Goal: Check status: Check status

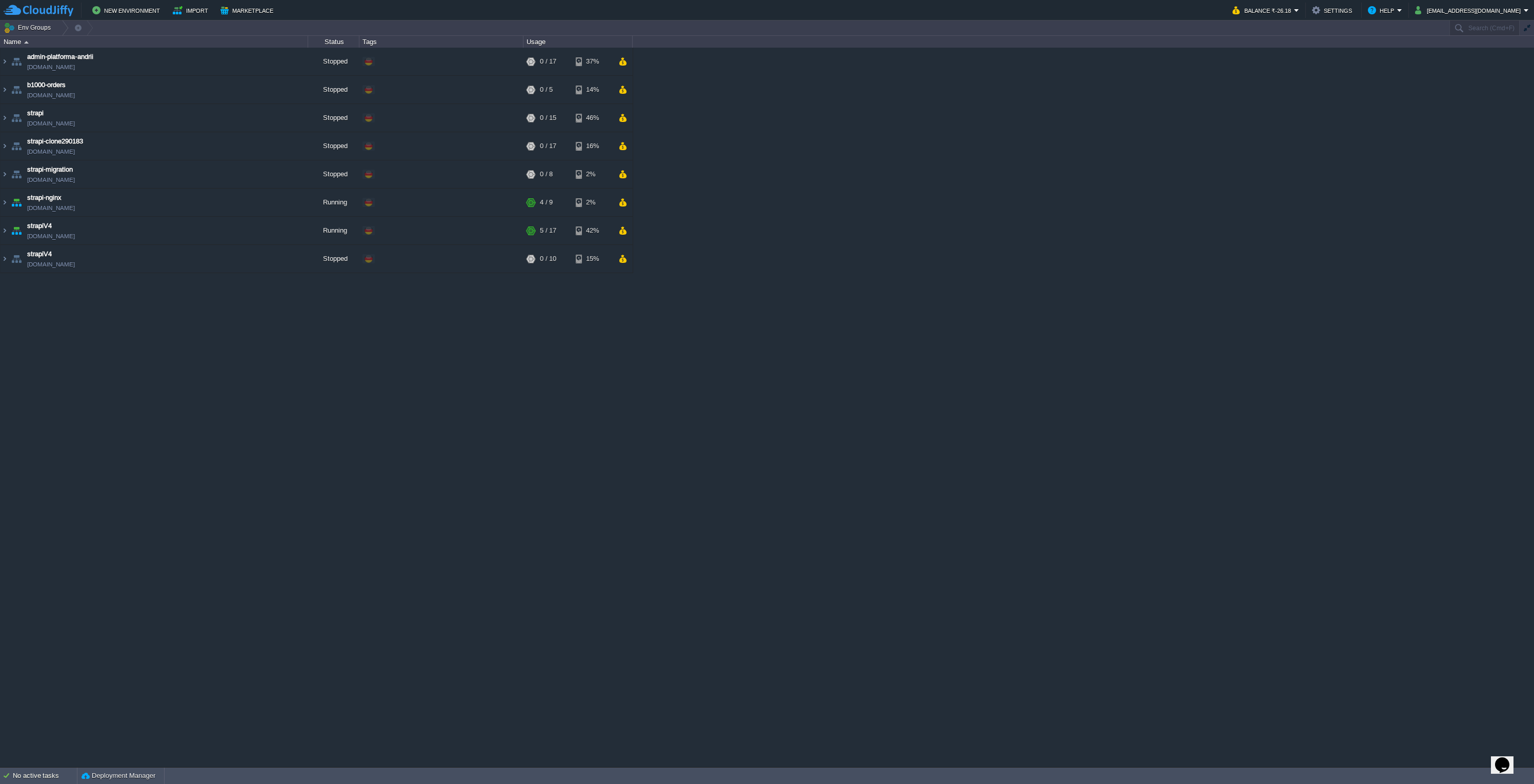
click at [685, 334] on div "admin-platforma-andrii [DOMAIN_NAME] Stopped + Add to Env Group RAM 0% CPU 0% 0…" at bounding box center [767, 407] width 1534 height 719
click at [1299, 5] on em "Balance ₹-26.18" at bounding box center [1266, 10] width 67 height 13
click at [1290, 37] on span "Balance Cash Bonus" at bounding box center [1285, 35] width 34 height 28
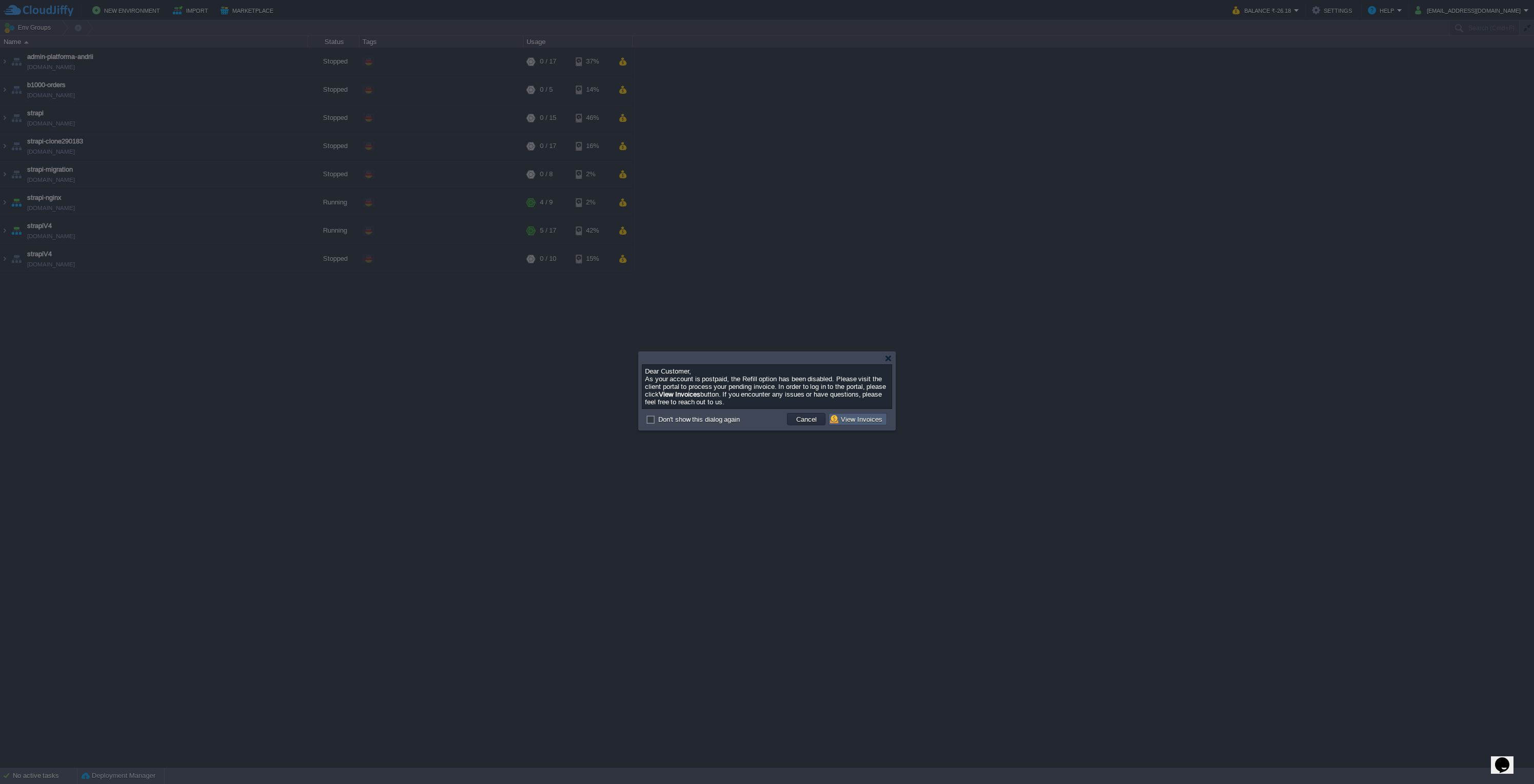
click at [864, 420] on button "View Invoices" at bounding box center [858, 419] width 55 height 9
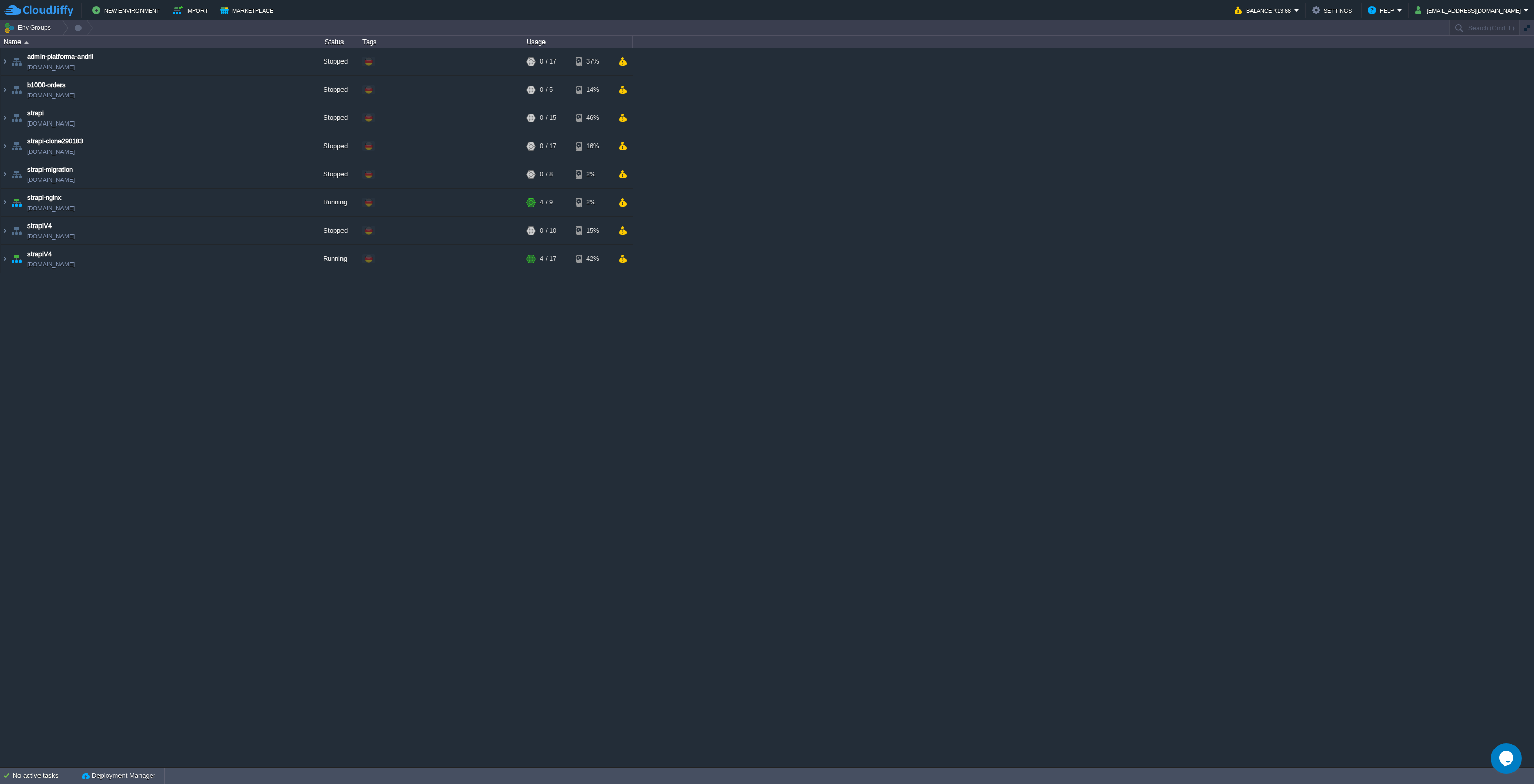
click at [931, 332] on div "admin-platforma-andrii [DOMAIN_NAME] Stopped + Add to Env Group RAM 0% CPU 0% 0…" at bounding box center [767, 407] width 1534 height 719
click at [991, 283] on div "admin-platforma-andrii [DOMAIN_NAME] Stopped + Add to Env Group RAM 0% CPU 0% 0…" at bounding box center [767, 407] width 1534 height 719
click at [916, 302] on div "admin-platforma-andrii [DOMAIN_NAME] Stopped + Add to Env Group RAM 0% CPU 0% 0…" at bounding box center [767, 407] width 1534 height 719
click at [1152, 477] on div "admin-platforma-andrii [DOMAIN_NAME] Stopped + Add to Env Group RAM 0% CPU 0% 0…" at bounding box center [767, 407] width 1534 height 719
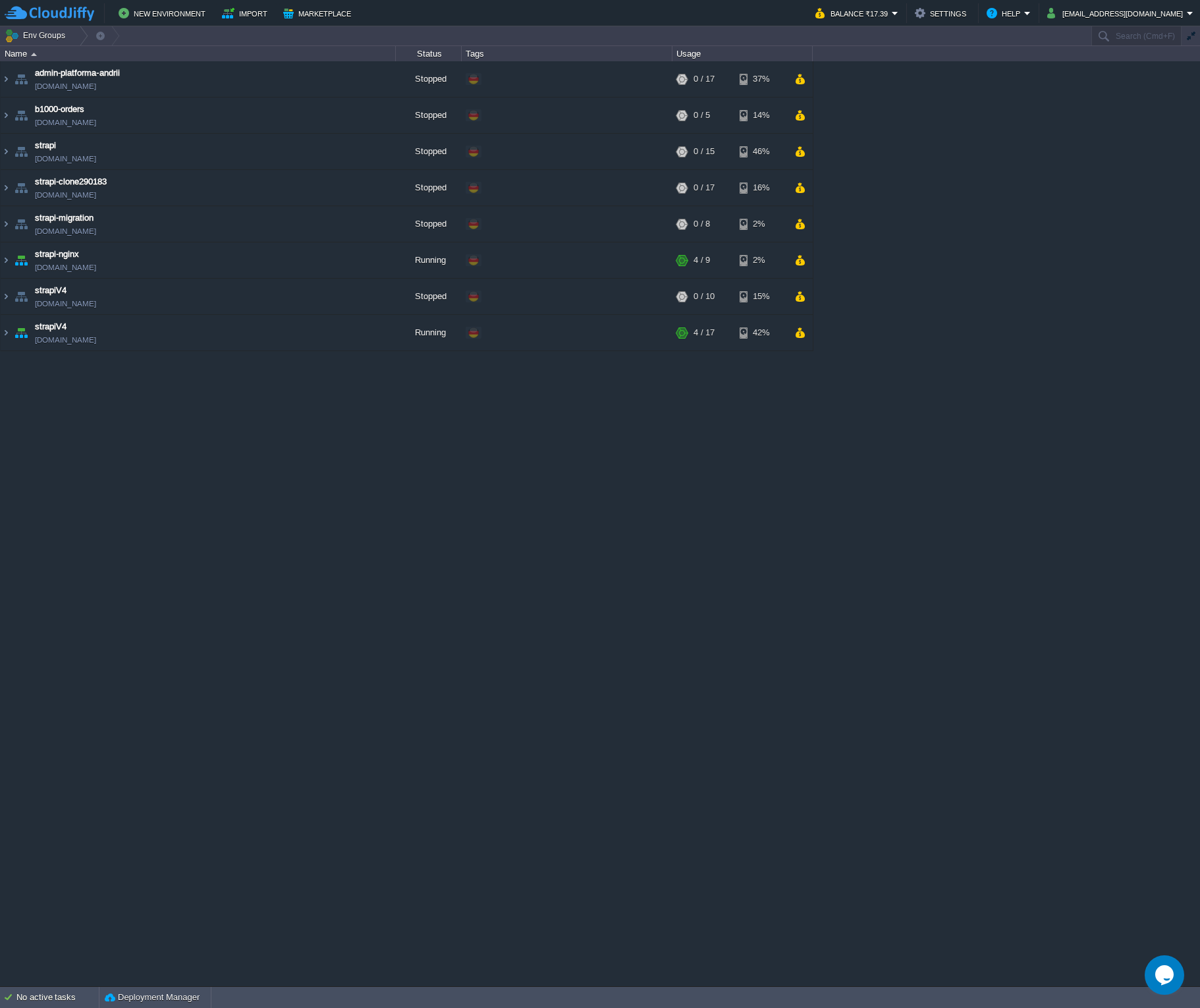
click at [740, 501] on div "admin-platforma-andrii [DOMAIN_NAME] Stopped + Add to Env Group RAM 0% CPU 0% 0…" at bounding box center [600, 523] width 1200 height 924
